Goal: Information Seeking & Learning: Understand process/instructions

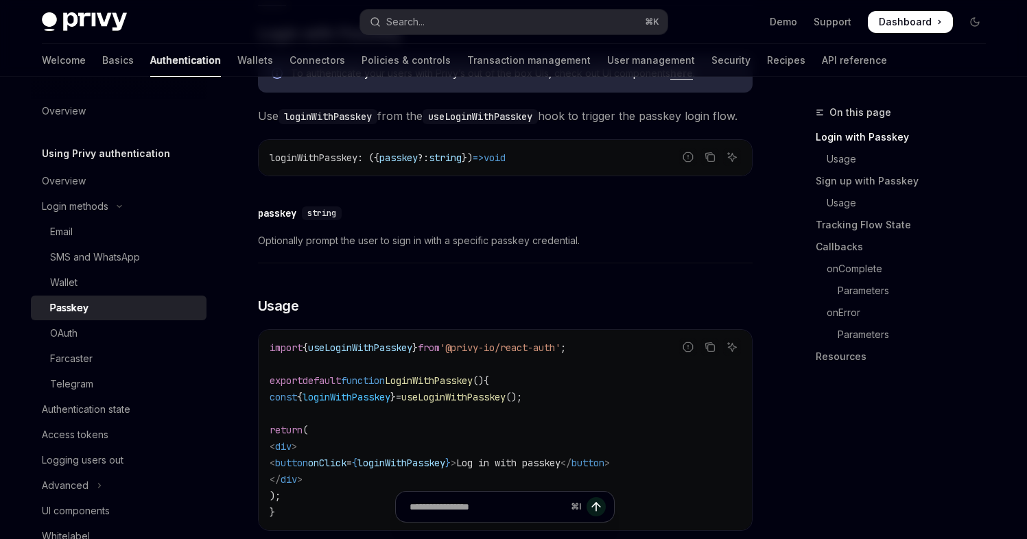
scroll to position [298, 0]
click at [846, 181] on link "Sign up with Passkey" at bounding box center [906, 181] width 181 height 22
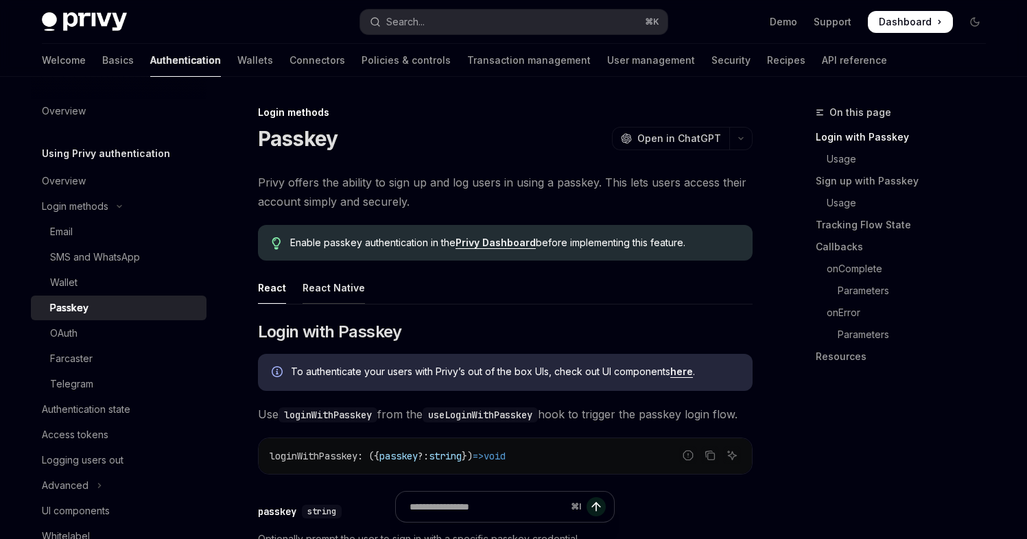
click at [340, 286] on div "React Native" at bounding box center [334, 288] width 62 height 32
type textarea "*"
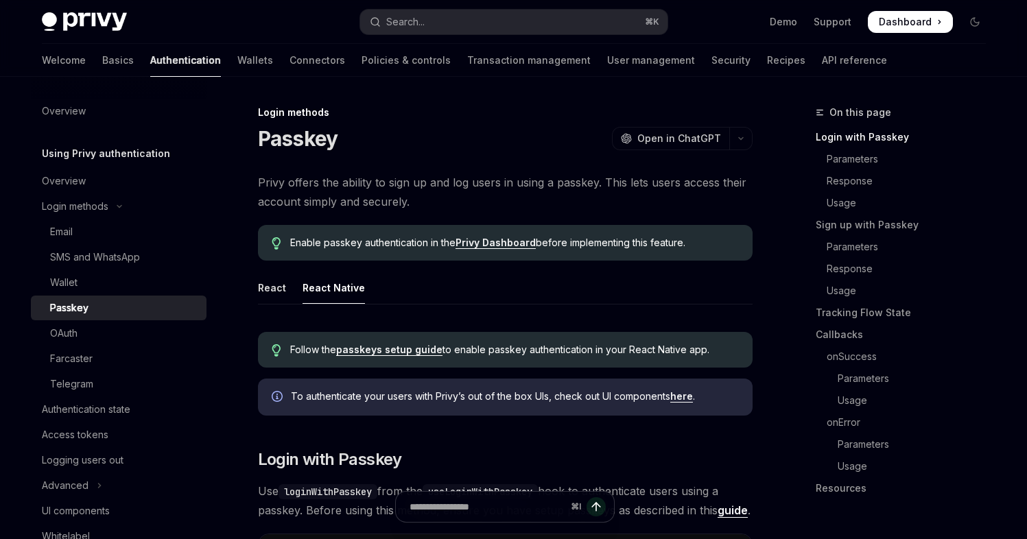
click at [394, 352] on link "passkeys setup guide" at bounding box center [389, 350] width 106 height 12
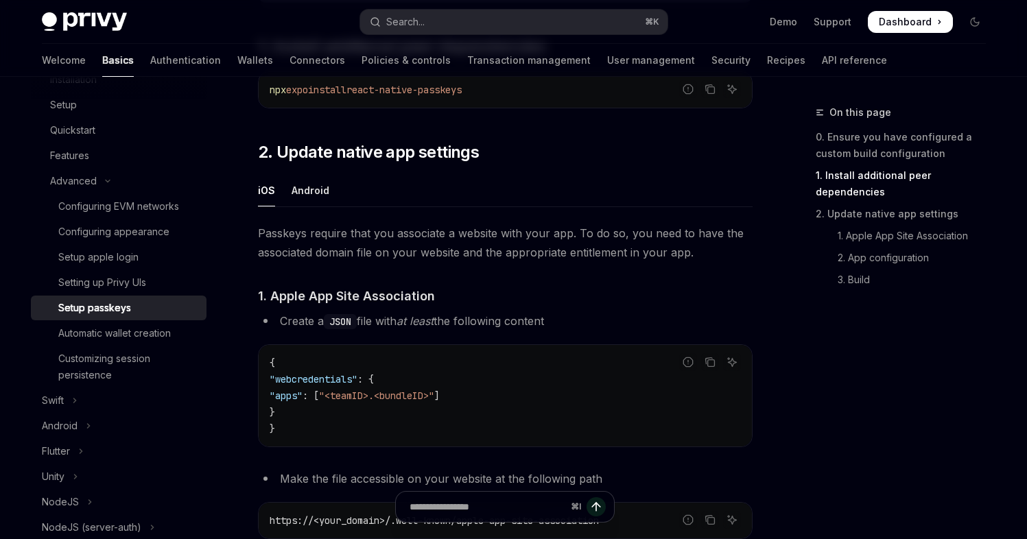
scroll to position [333, 0]
click at [305, 196] on div "Android" at bounding box center [311, 192] width 38 height 32
type textarea "*"
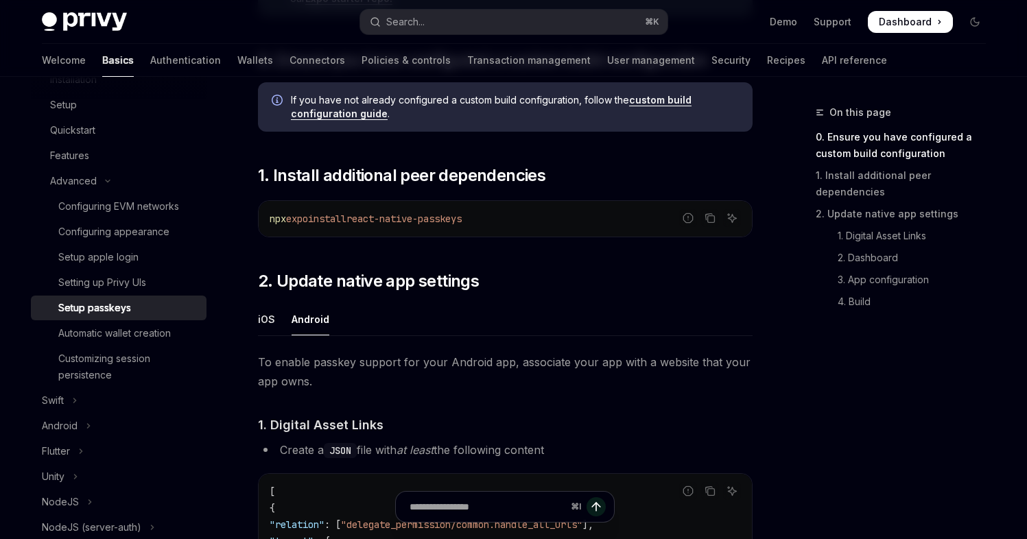
scroll to position [186, 0]
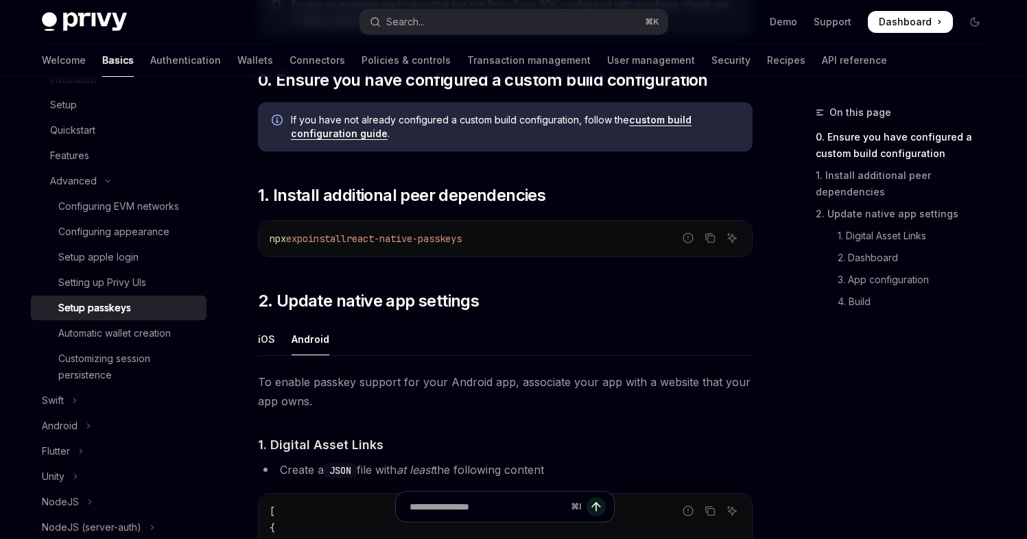
click at [264, 383] on span "To enable passkey support for your Android app, associate your app with a websi…" at bounding box center [505, 391] width 495 height 38
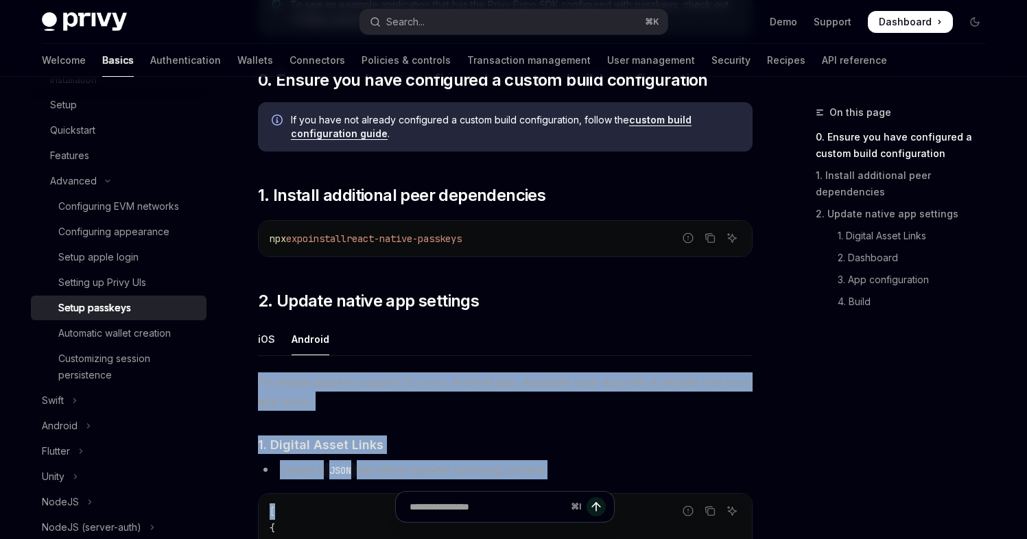
drag, startPoint x: 264, startPoint y: 383, endPoint x: 356, endPoint y: 483, distance: 135.9
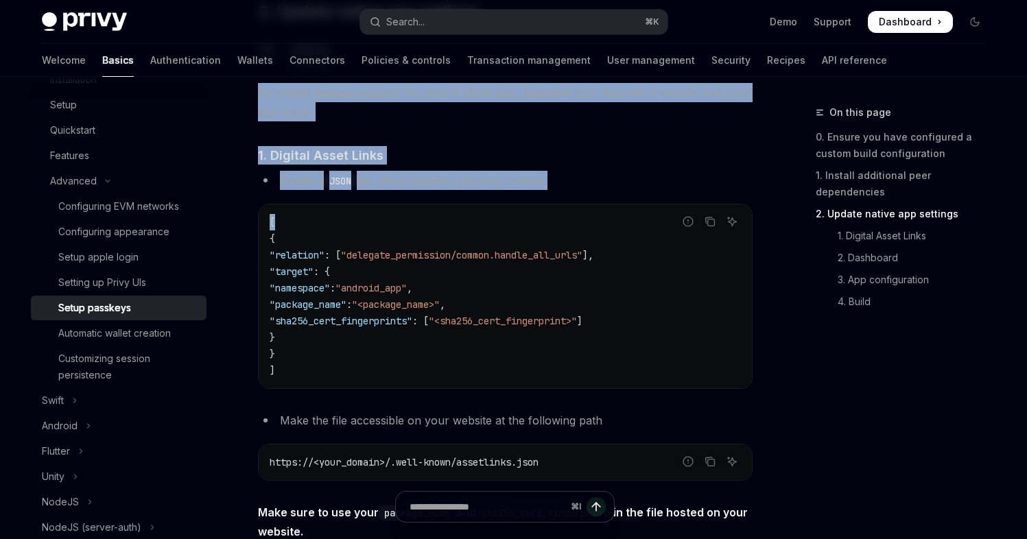
scroll to position [483, 0]
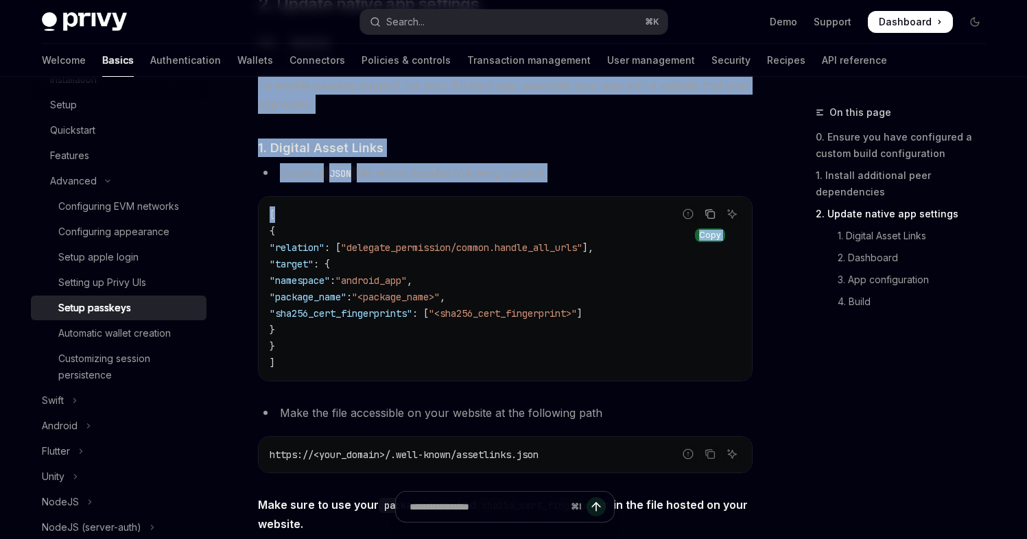
click at [708, 213] on icon "Copy the contents from the code block" at bounding box center [710, 214] width 11 height 11
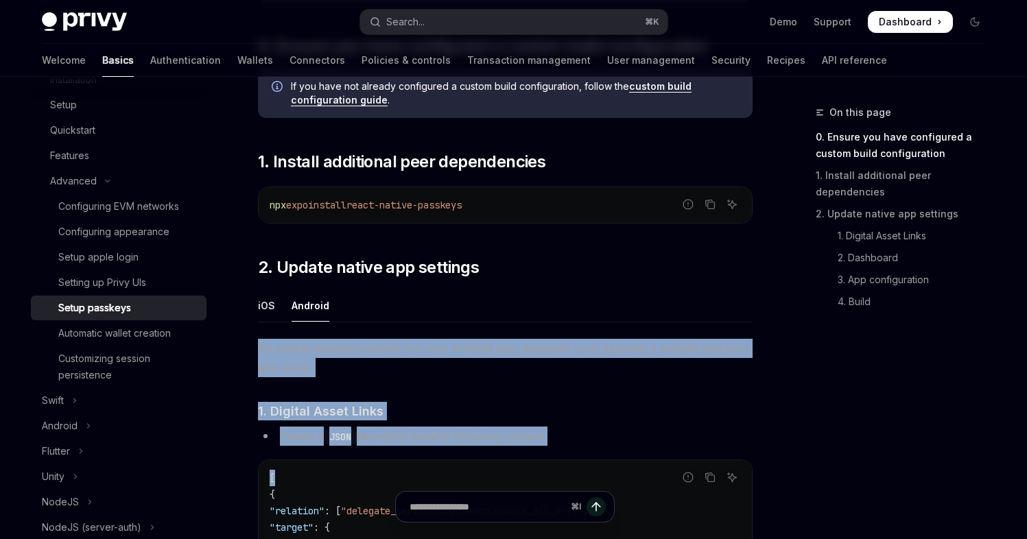
scroll to position [221, 0]
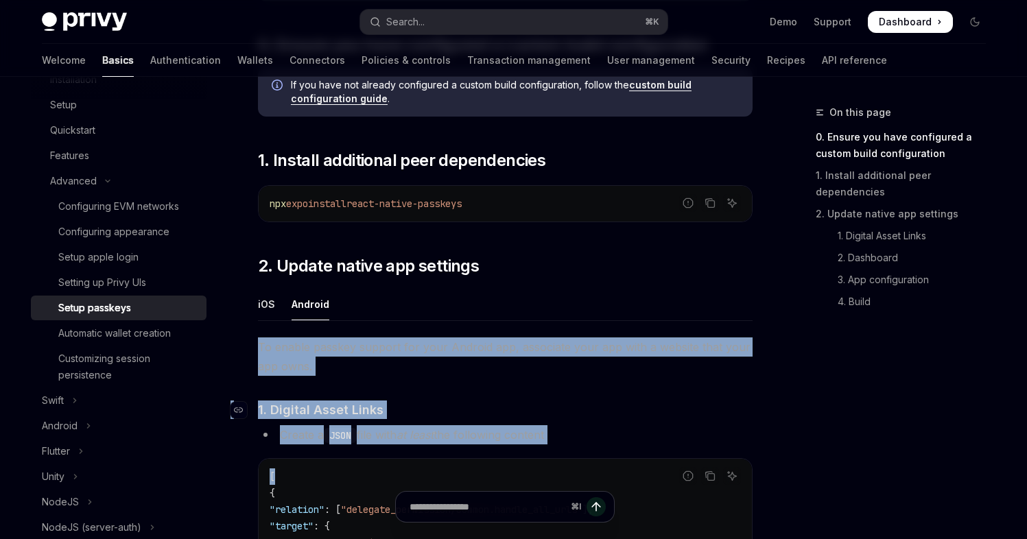
click at [460, 403] on h4 "​ 1. Digital Asset Links" at bounding box center [505, 410] width 495 height 19
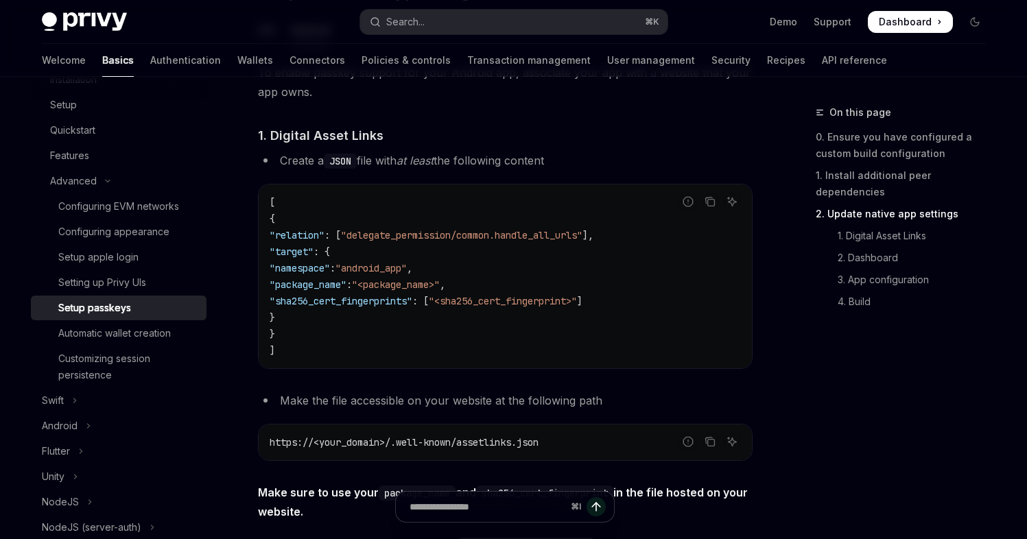
scroll to position [659, 0]
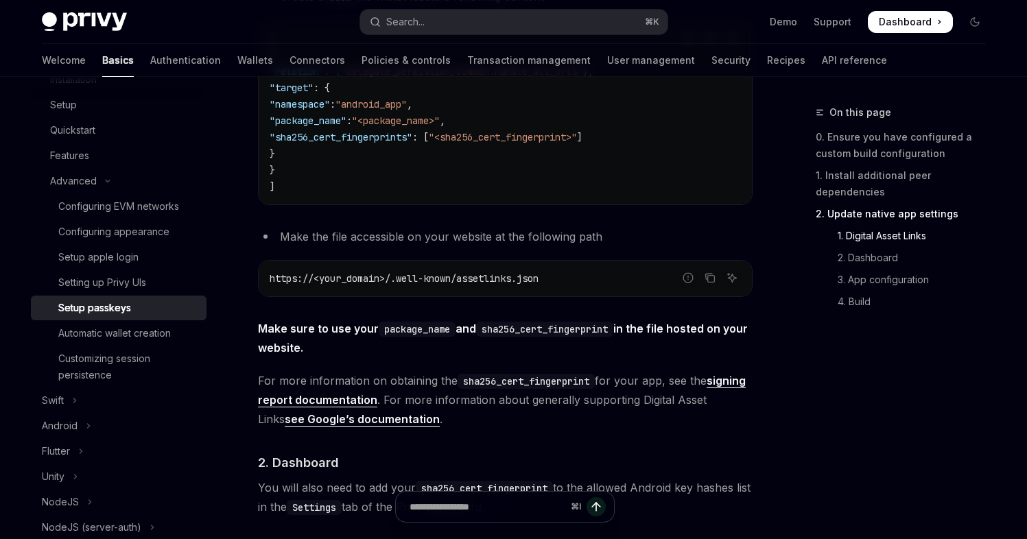
click at [539, 278] on span "https://<your_domain>/.well-known/assetlinks.json" at bounding box center [404, 278] width 269 height 12
drag, startPoint x: 543, startPoint y: 278, endPoint x: 502, endPoint y: 278, distance: 40.5
click at [502, 278] on span "https://<your_domain>/.well-known/assetlinks.json" at bounding box center [404, 278] width 269 height 12
copy span "assetlinks.json"
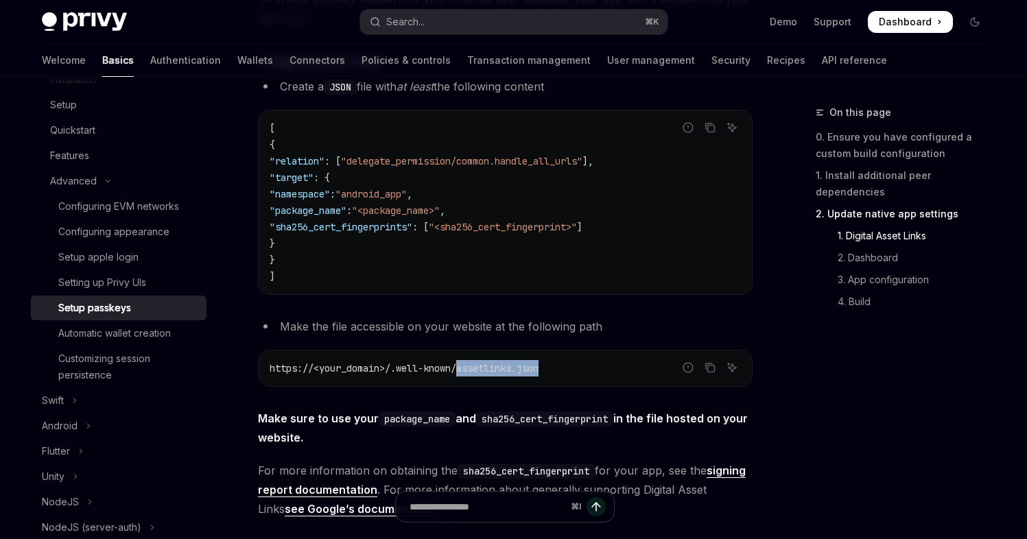
scroll to position [552, 0]
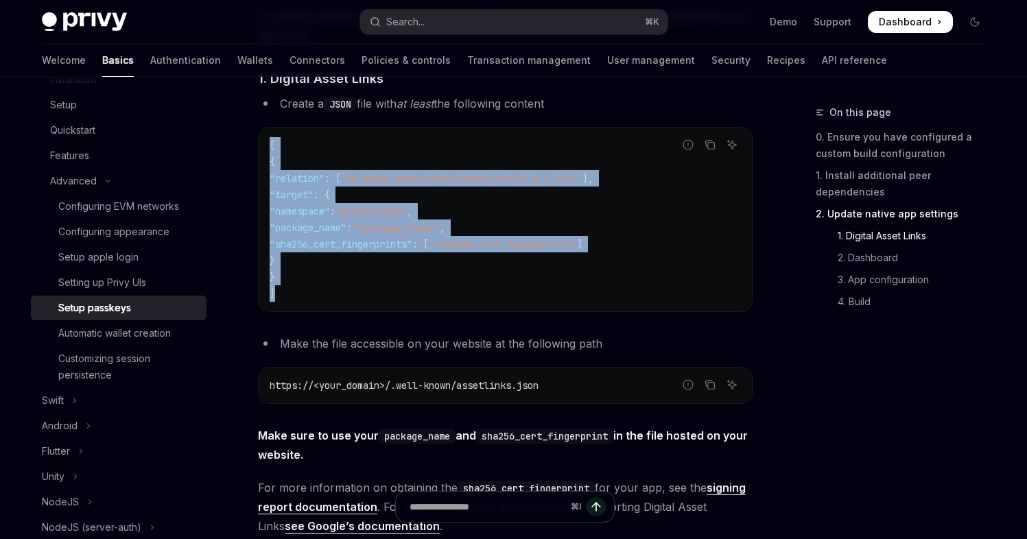
drag, startPoint x: 290, startPoint y: 297, endPoint x: 259, endPoint y: 150, distance: 150.8
click at [259, 150] on div "[ { "relation" : [ "delegate_permission/common.handle_all_urls" ], "target" : {…" at bounding box center [505, 220] width 493 height 184
copy code "[ { "relation" : [ "delegate_permission/common.handle_all_urls" ], "target" : {…"
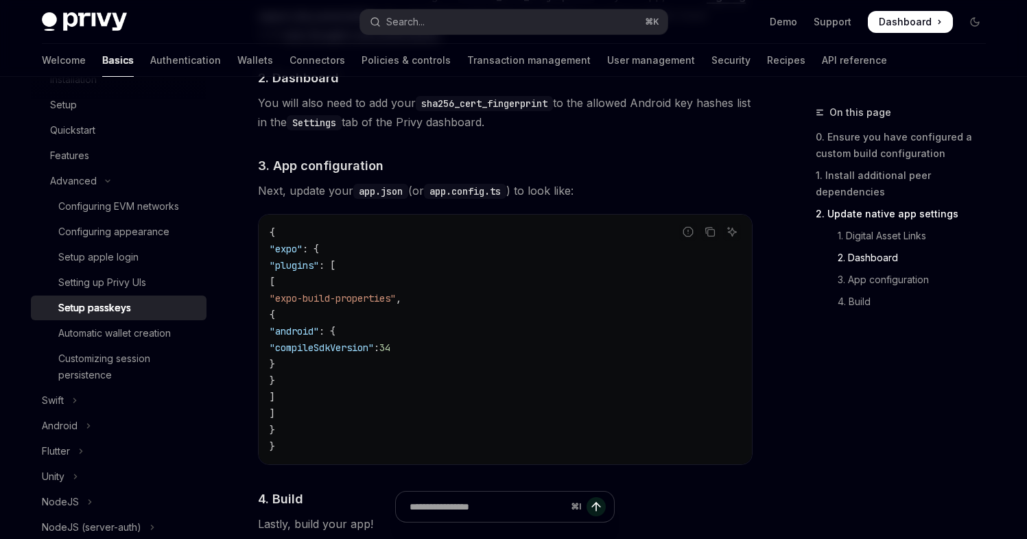
scroll to position [1043, 0]
click at [374, 355] on span ""compileSdkVersion"" at bounding box center [322, 349] width 104 height 12
copy span "compileSdkVersion"
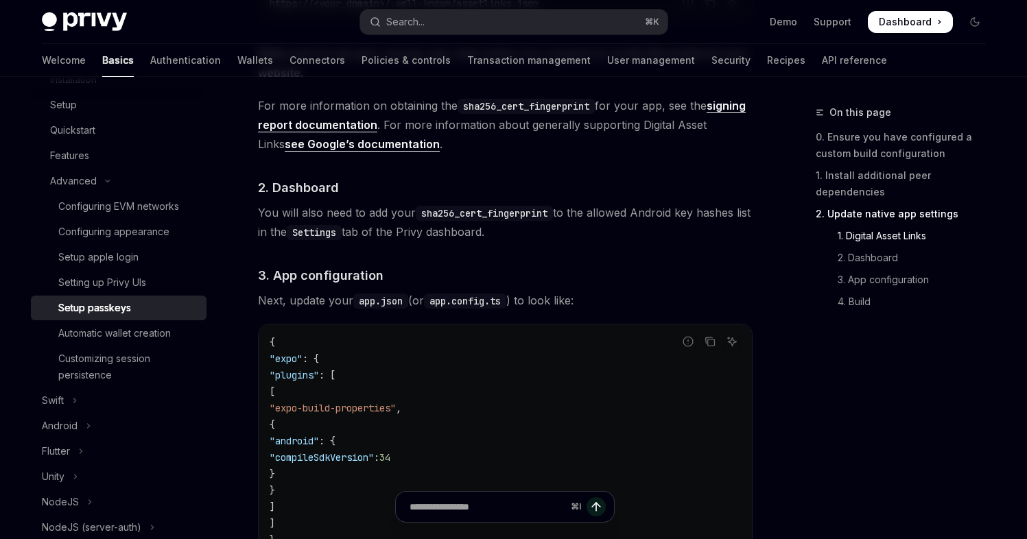
scroll to position [930, 0]
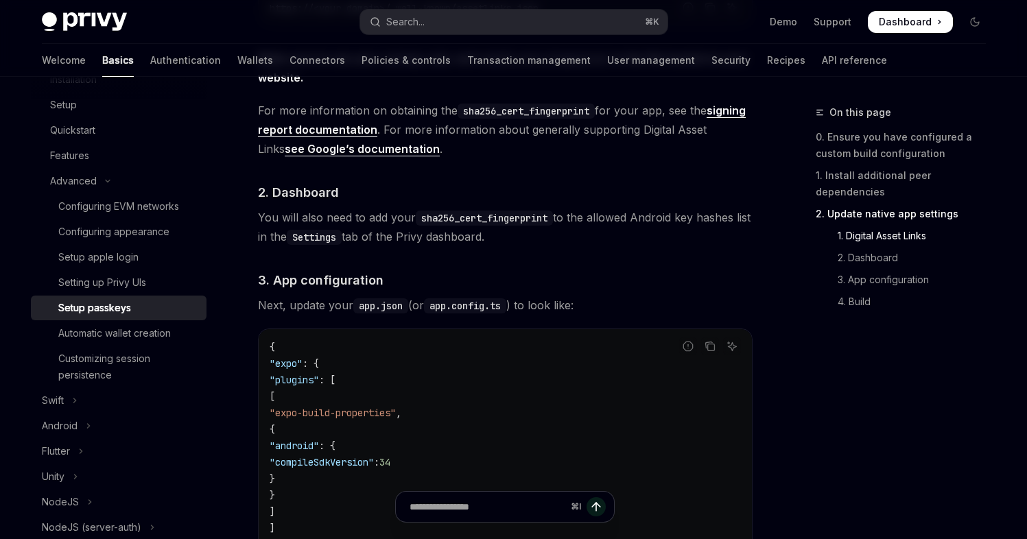
click at [471, 220] on code "sha256_cert_fingerprint" at bounding box center [484, 218] width 137 height 15
copy code "sha256_cert_fingerprint"
click at [490, 215] on code "sha256_cert_fingerprint" at bounding box center [484, 218] width 137 height 15
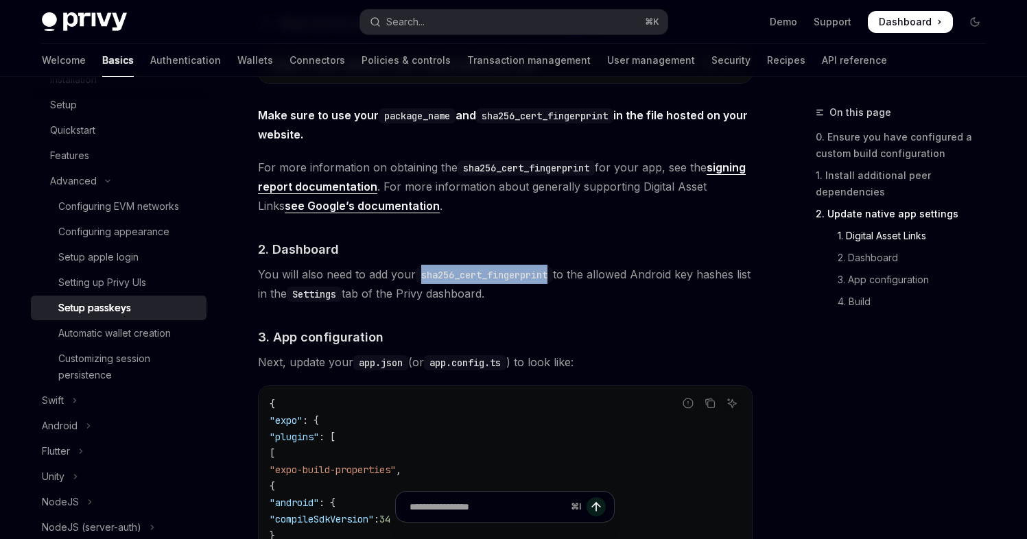
scroll to position [867, 0]
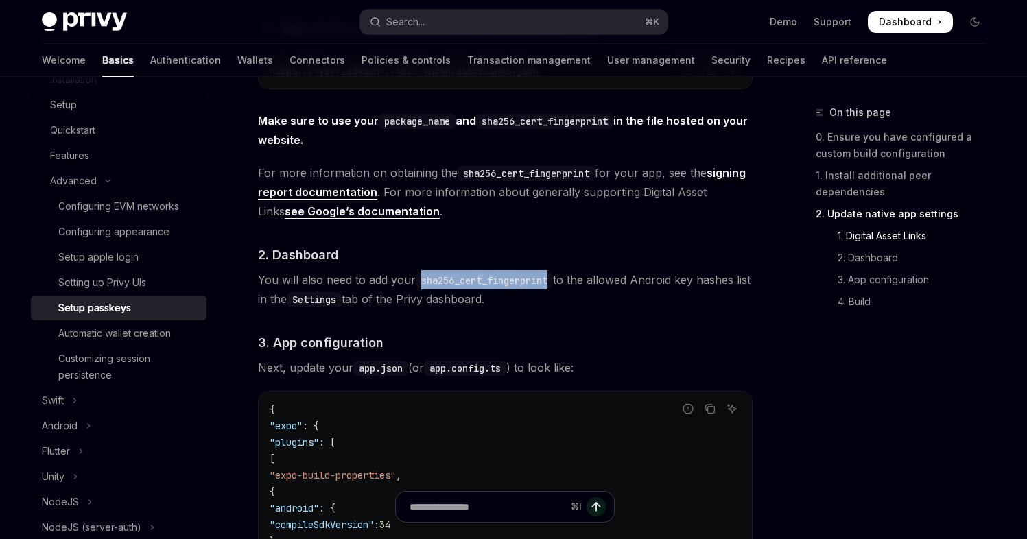
click at [392, 192] on link "signing report documentation" at bounding box center [502, 183] width 488 height 34
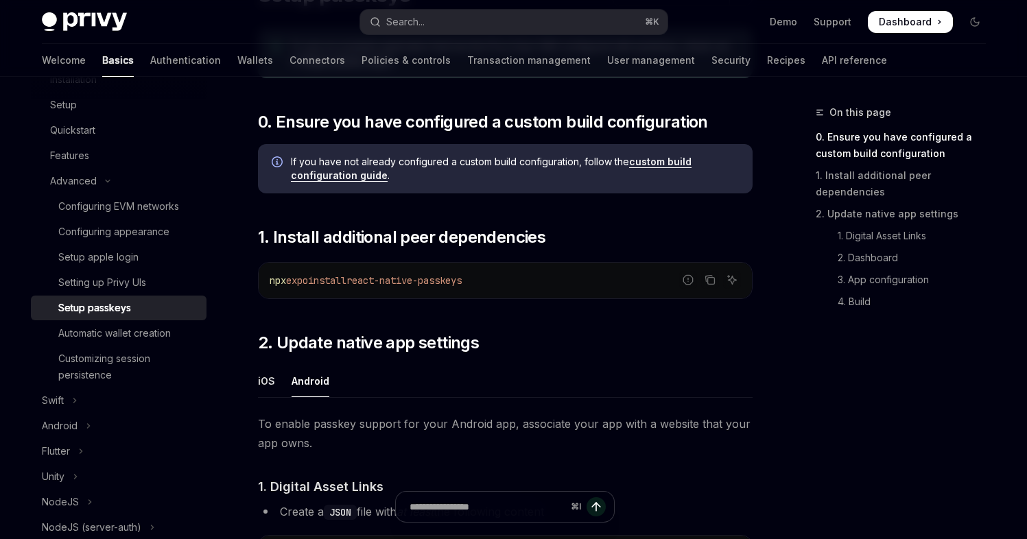
scroll to position [0, 0]
